Goal: Find specific page/section: Find specific page/section

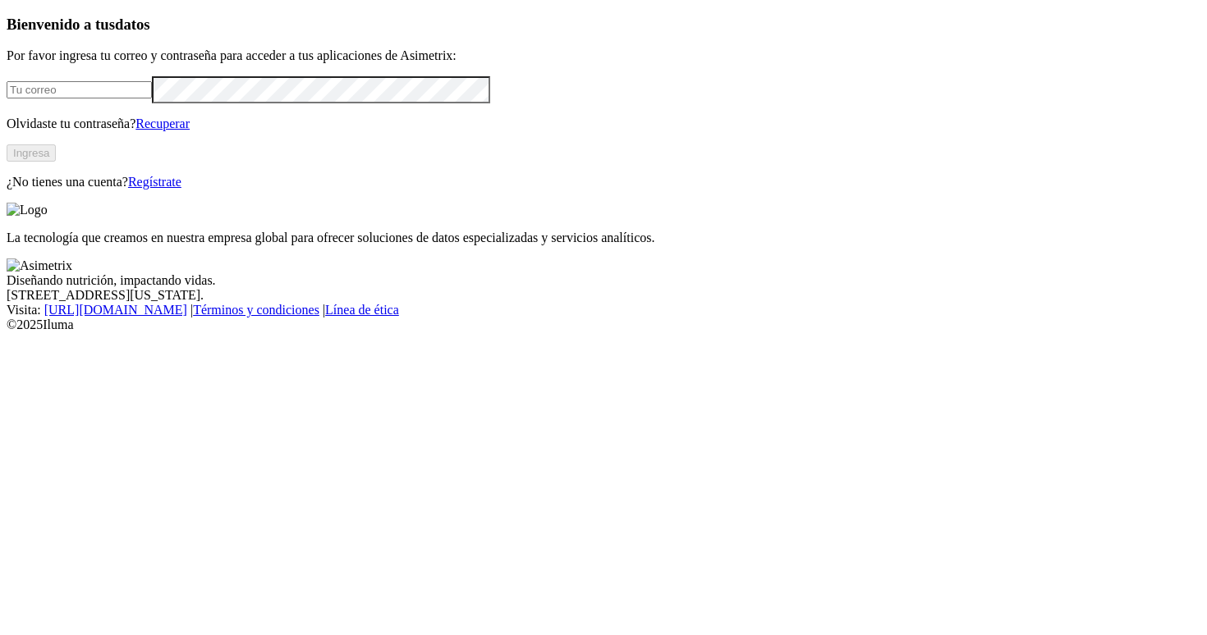
click at [152, 98] on input "email" at bounding box center [79, 89] width 145 height 17
type input "[PERSON_NAME][EMAIL_ADDRESS][PERSON_NAME][DOMAIN_NAME]"
click at [56, 162] on button "Ingresa" at bounding box center [31, 152] width 49 height 17
